Goal: Information Seeking & Learning: Learn about a topic

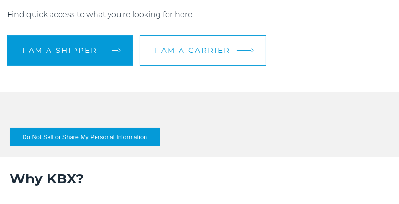
scroll to position [192, 0]
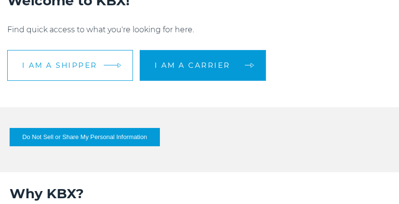
click at [101, 66] on link "I am a shipper" at bounding box center [70, 65] width 126 height 31
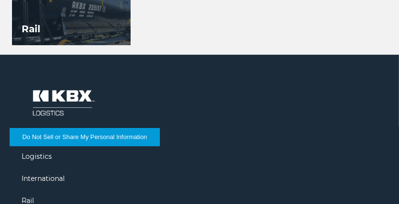
scroll to position [865, 0]
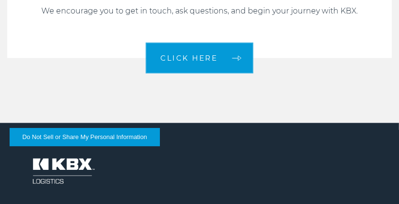
scroll to position [1825, 0]
